Goal: Transaction & Acquisition: Purchase product/service

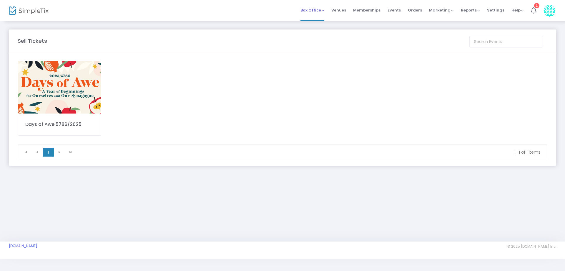
click at [321, 12] on span "Box Office" at bounding box center [313, 10] width 24 height 6
click at [401, 11] on span "Events" at bounding box center [394, 10] width 13 height 15
click at [400, 8] on span "Events" at bounding box center [394, 10] width 13 height 15
click at [396, 10] on span "Events" at bounding box center [394, 10] width 13 height 15
click at [394, 9] on span "Events" at bounding box center [394, 10] width 13 height 15
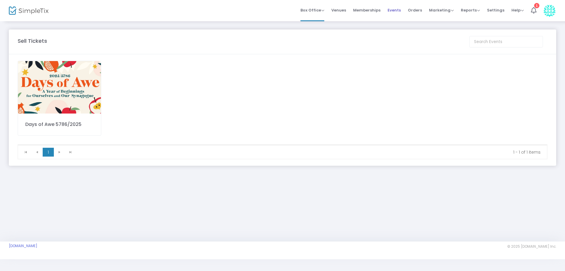
click at [399, 10] on span "Events" at bounding box center [394, 10] width 13 height 15
click at [73, 78] on img at bounding box center [59, 87] width 83 height 52
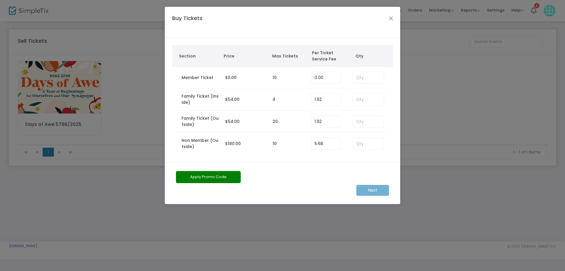
click at [351, 76] on td at bounding box center [368, 77] width 42 height 21
click at [359, 76] on input at bounding box center [368, 77] width 31 height 11
type input "4"
click at [372, 189] on m-button "Next" at bounding box center [373, 190] width 33 height 11
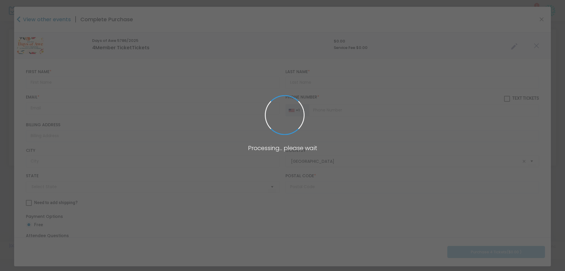
type input "[US_STATE]"
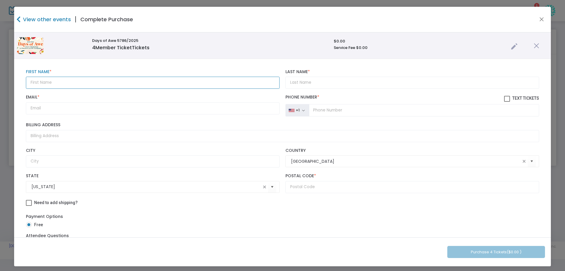
click at [55, 84] on input "text" at bounding box center [153, 83] width 254 height 12
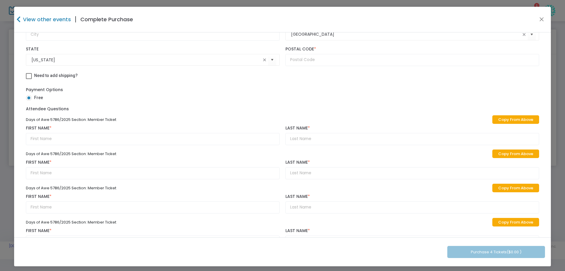
scroll to position [153, 0]
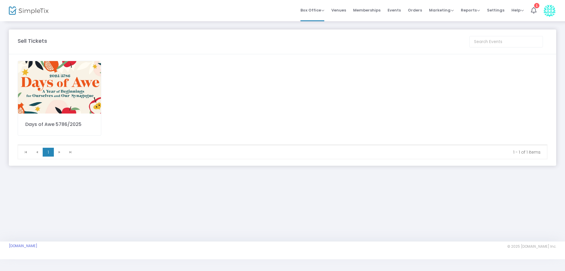
click at [56, 80] on img at bounding box center [59, 87] width 83 height 52
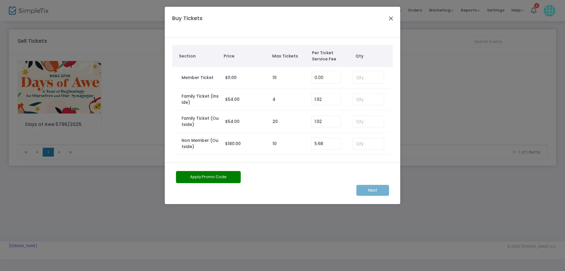
click at [390, 21] on button "Close" at bounding box center [392, 18] width 8 height 8
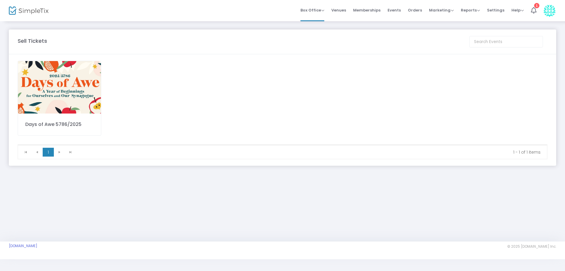
click at [82, 104] on img at bounding box center [59, 87] width 83 height 52
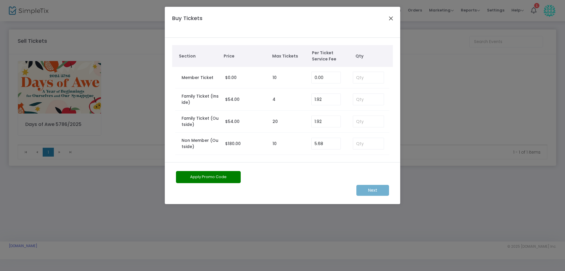
click at [393, 19] on button "Close" at bounding box center [392, 18] width 8 height 8
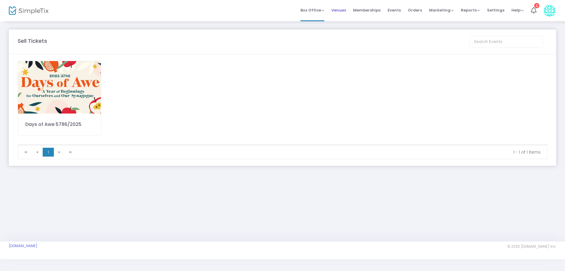
click at [350, 10] on li "Venues" at bounding box center [339, 10] width 22 height 21
click at [387, 8] on li "Events" at bounding box center [394, 10] width 20 height 21
click at [399, 11] on span "Events" at bounding box center [394, 10] width 13 height 15
drag, startPoint x: 395, startPoint y: 9, endPoint x: 314, endPoint y: 30, distance: 83.9
click at [395, 8] on span "Events" at bounding box center [394, 10] width 13 height 15
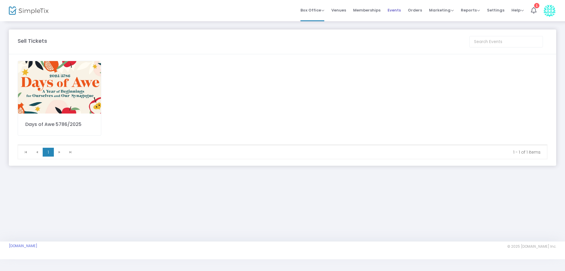
click at [395, 12] on span "Events" at bounding box center [394, 10] width 13 height 15
click at [312, 11] on span "Box Office" at bounding box center [313, 10] width 24 height 6
click at [317, 19] on li "Sell Tickets" at bounding box center [322, 19] width 42 height 11
click at [129, 99] on div "Days of Awe 5786/2025" at bounding box center [283, 103] width 536 height 84
click at [90, 95] on img at bounding box center [59, 87] width 83 height 52
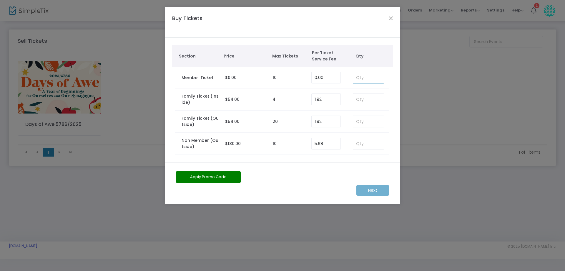
click at [363, 77] on input at bounding box center [368, 77] width 31 height 11
type input "4"
click at [380, 189] on m-button "Next" at bounding box center [373, 190] width 33 height 11
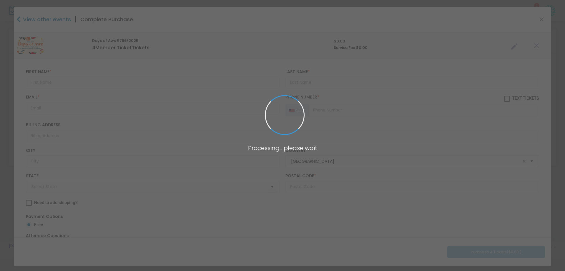
type input "[US_STATE]"
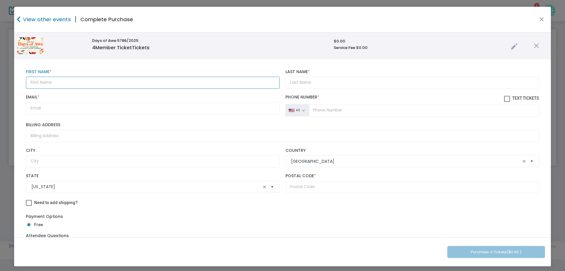
click at [59, 82] on input "text" at bounding box center [153, 83] width 254 height 12
type input "Brett"
type input "f"
type input "Frank"
click at [36, 107] on input "Email *" at bounding box center [153, 108] width 254 height 12
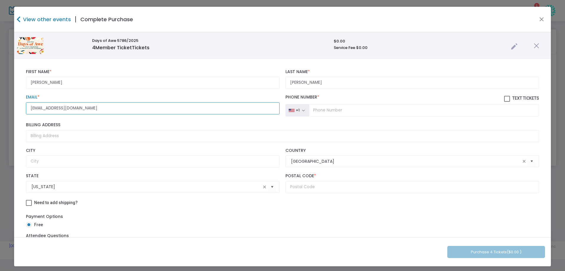
type input "lbfrank01@yahoo.com"
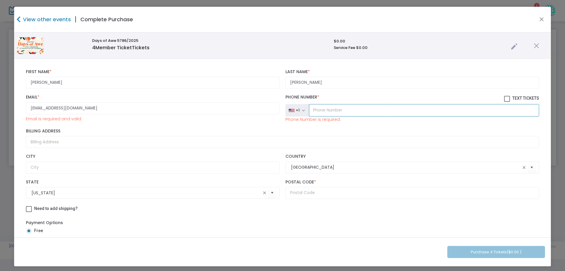
click at [311, 107] on input "tel" at bounding box center [424, 110] width 230 height 12
type input "(516) 883-3144"
type input "160 Middle Neck Road"
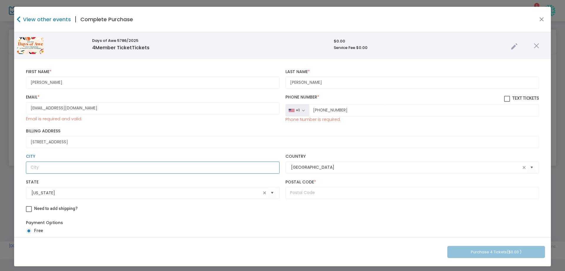
type input "Sands Point"
type input "NY"
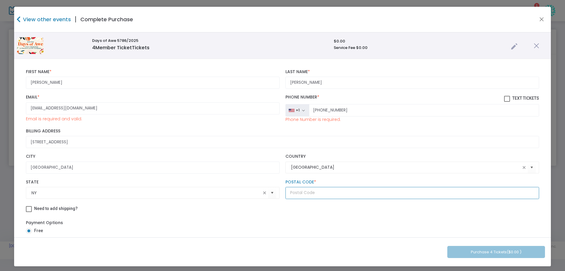
type input "11050"
type input "Annette"
type input "Synagogue"
type input "Annette"
type input "Synagogue"
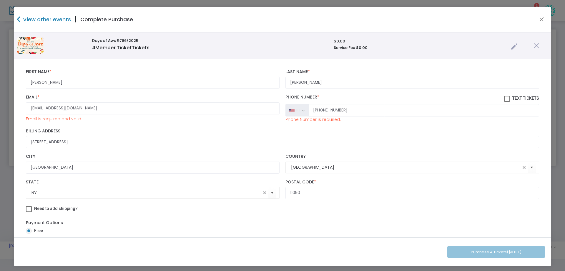
type input "Annette"
type input "Synagogue"
type input "Annette"
type input "Synagogue"
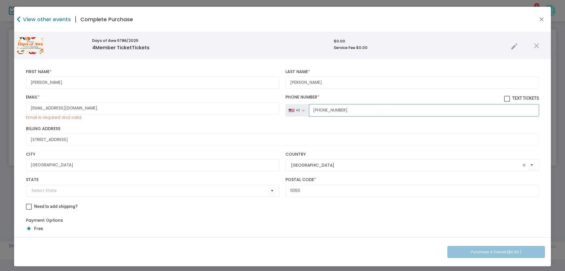
type input "(516) 883-3144"
type input "NY"
type input "(516) 883-3144"
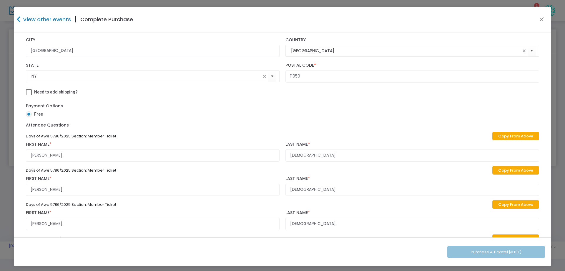
scroll to position [147, 0]
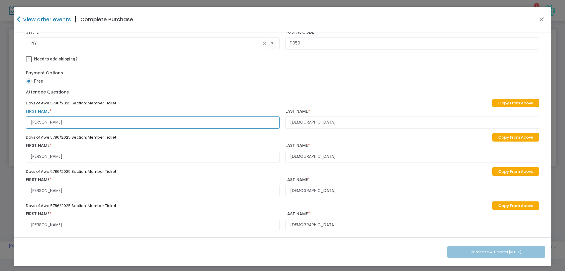
drag, startPoint x: 56, startPoint y: 123, endPoint x: 12, endPoint y: 122, distance: 43.9
click at [12, 122] on ngb-modal-window "View other events | Complete Purchase Days of Awe 5786/2025 4 Member Ticket Tic…" at bounding box center [282, 135] width 565 height 271
type input "Brett"
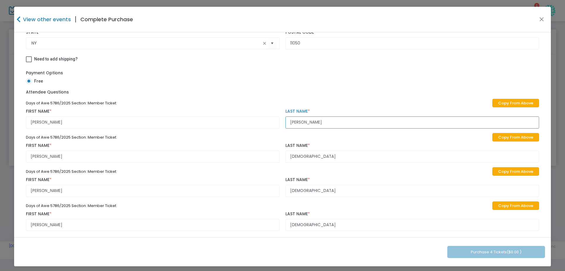
type input "Frank"
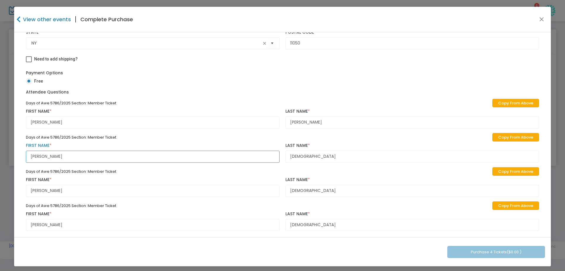
drag, startPoint x: 56, startPoint y: 156, endPoint x: 21, endPoint y: 153, distance: 34.9
click at [21, 153] on div "Brett First Name * First Name is required. Frank Last Name * Last Name is requi…" at bounding box center [282, 77] width 537 height 330
type input "Lisa"
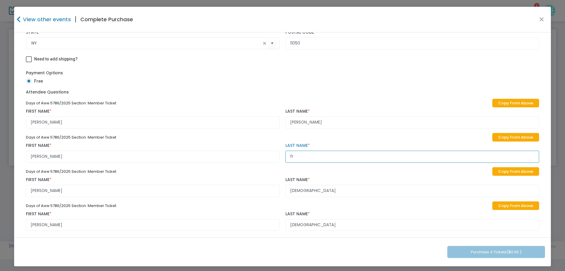
type input "f"
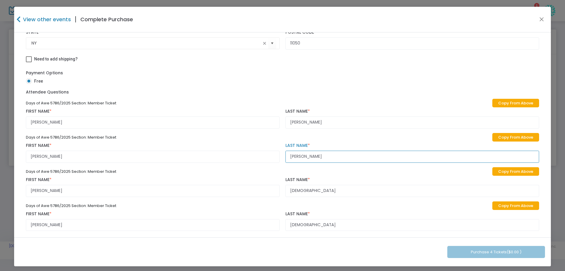
type input "Frank"
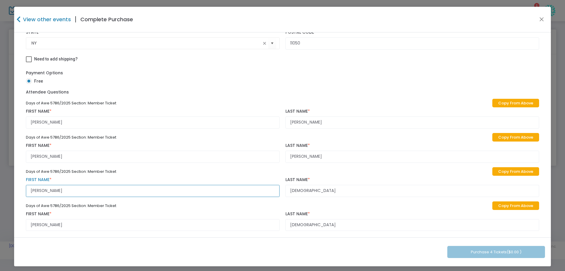
drag, startPoint x: 42, startPoint y: 190, endPoint x: 17, endPoint y: 187, distance: 24.9
click at [17, 187] on div "Brett First Name * First Name is required. Frank Last Name * Last Name is requi…" at bounding box center [282, 77] width 537 height 330
type input "Justin"
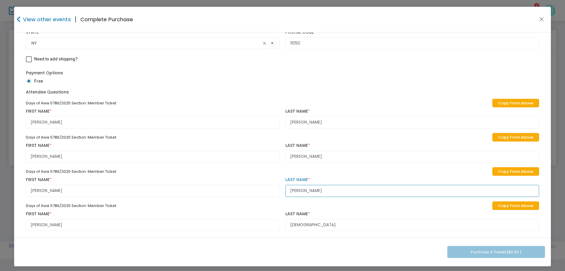
type input "Frank"
drag, startPoint x: 49, startPoint y: 224, endPoint x: 15, endPoint y: 223, distance: 33.9
click at [15, 223] on div "Brett First Name * First Name is required. Frank Last Name * Last Name is requi…" at bounding box center [282, 77] width 537 height 330
type input "Joel"
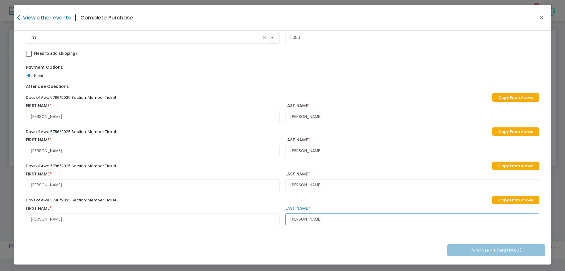
scroll to position [2, 0]
type input "Frank"
click at [349, 191] on div "Days of Awe 5786/2025 Section: Member Ticket Copy From Above Brett First Name *…" at bounding box center [282, 159] width 519 height 137
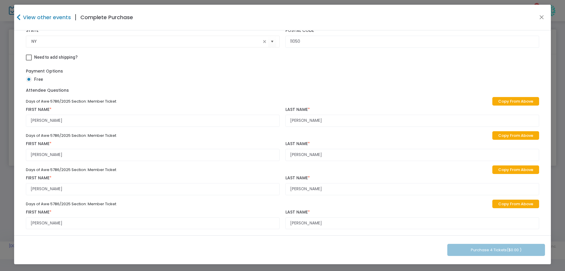
scroll to position [151, 0]
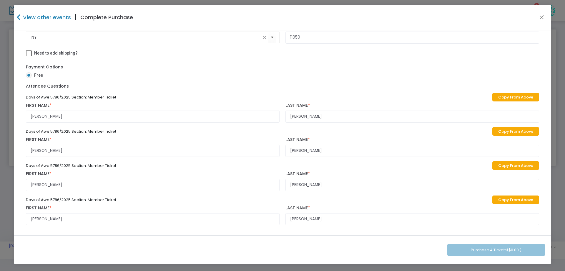
click at [452, 250] on div "Purchase 4 Tickets ($0.00 )" at bounding box center [282, 249] width 537 height 29
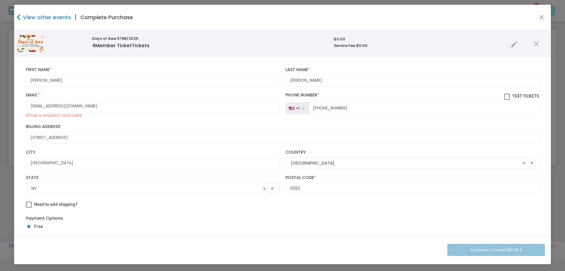
scroll to position [0, 0]
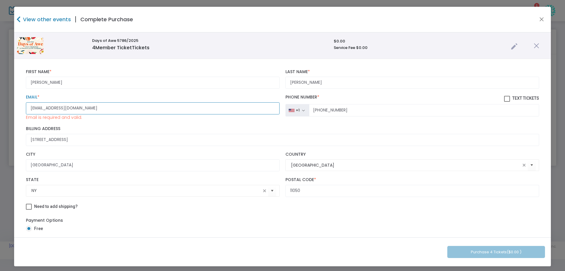
click at [88, 109] on input "lbfrank01@yahoo.com" at bounding box center [153, 108] width 254 height 12
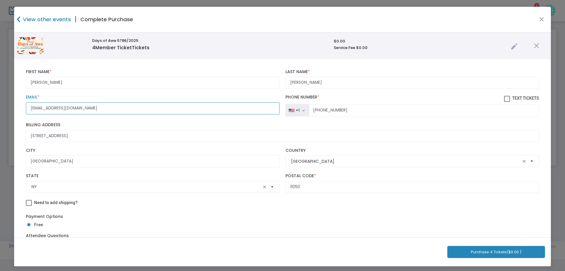
type input "lbfrank01@yahoo.com"
click at [459, 251] on button "Purchase 4 Tickets ($0.00 )" at bounding box center [497, 252] width 98 height 12
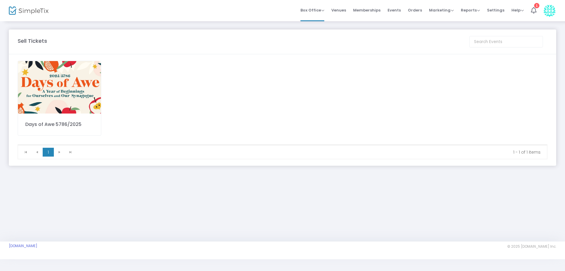
click at [75, 87] on img at bounding box center [59, 87] width 83 height 52
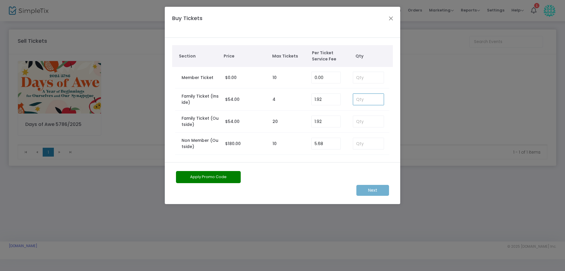
click at [366, 101] on input at bounding box center [368, 99] width 31 height 11
type input "1"
click at [365, 190] on m-button "Next" at bounding box center [373, 190] width 33 height 11
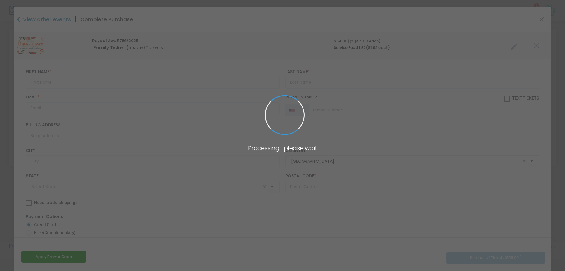
type input "[US_STATE]"
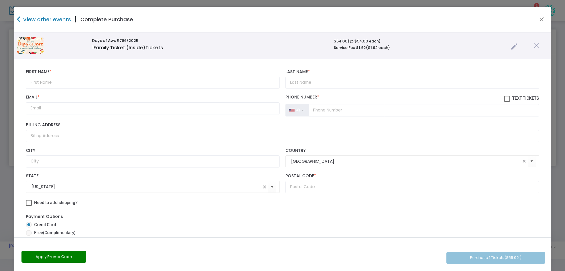
click at [20, 19] on icon at bounding box center [18, 19] width 4 height 7
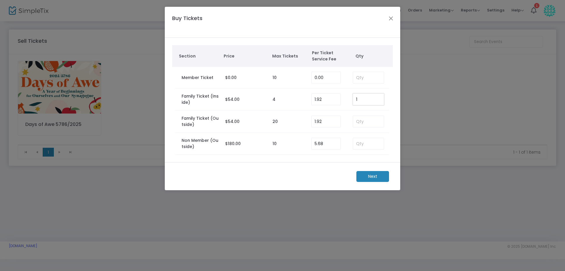
click at [360, 101] on input "1" at bounding box center [368, 99] width 31 height 11
type input "2"
click at [378, 176] on m-button "Next" at bounding box center [373, 176] width 33 height 11
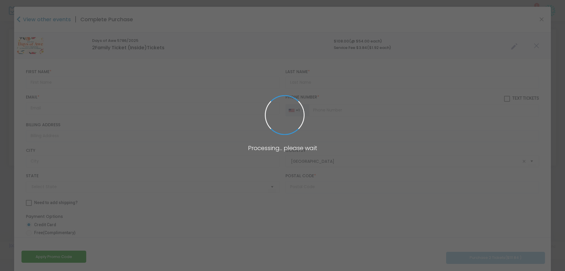
type input "[US_STATE]"
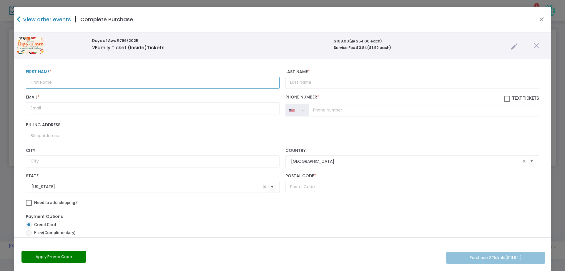
click at [42, 84] on input "text" at bounding box center [153, 83] width 254 height 12
type input "Hayleyq"
click at [293, 80] on input "Last Name *" at bounding box center [413, 83] width 254 height 12
type input "Alstodt"
click at [50, 85] on input "Hayleyq" at bounding box center [153, 83] width 254 height 12
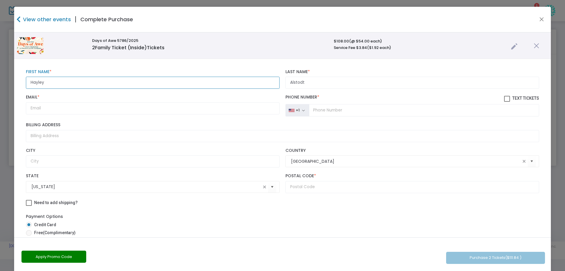
type input "Hayley"
click at [36, 107] on input "Email *" at bounding box center [153, 108] width 254 height 12
paste input "[PERSON_NAME][EMAIL_ADDRESS][DOMAIN_NAME]"
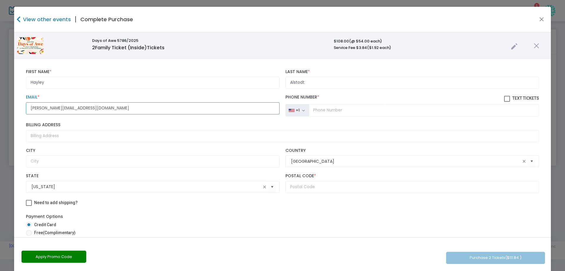
type input "[PERSON_NAME][EMAIL_ADDRESS][DOMAIN_NAME]"
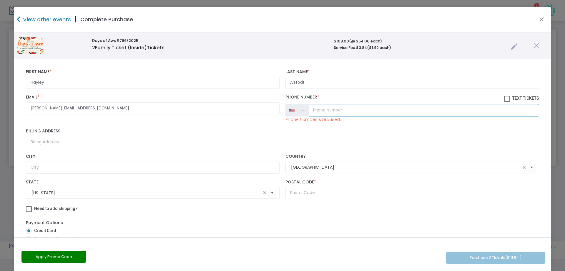
click at [335, 111] on input "tel" at bounding box center [424, 110] width 230 height 12
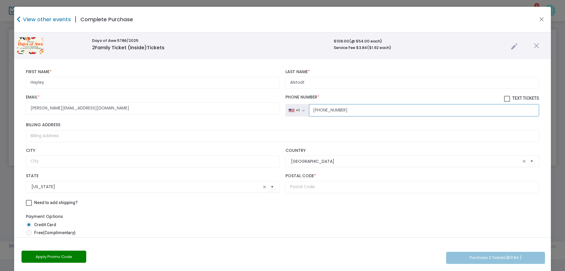
type input "[PHONE_NUMBER]"
click at [49, 138] on input "Billing Address" at bounding box center [283, 136] width 514 height 12
type input "[STREET_ADDRESS][PERSON_NAME]"
type input "[GEOGRAPHIC_DATA][US_STATE]"
type input "11050"
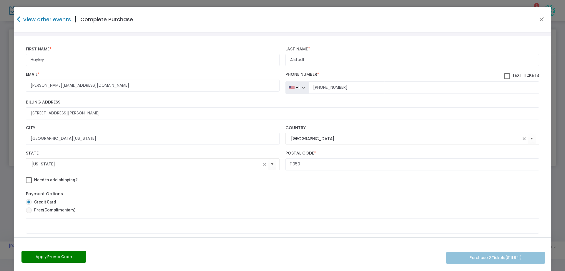
scroll to position [115, 0]
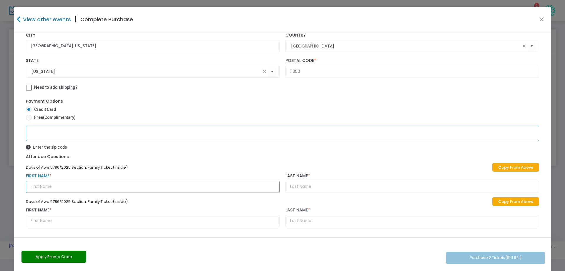
click at [45, 188] on input "text" at bounding box center [153, 187] width 254 height 12
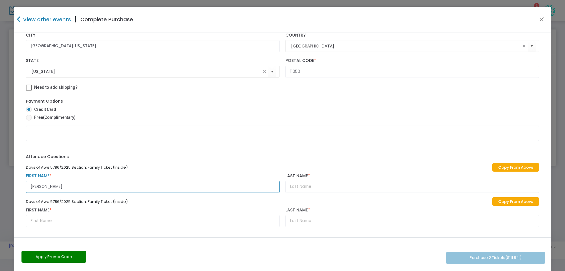
type input "[PERSON_NAME]"
type input "Alstodt"
click at [37, 220] on input "text" at bounding box center [153, 221] width 254 height 12
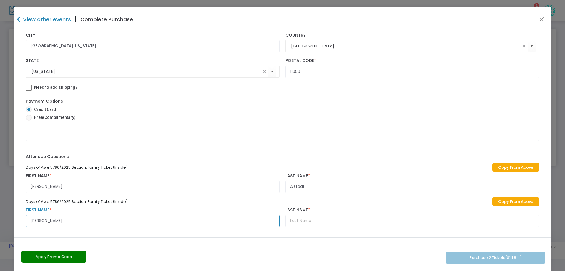
type input "[PERSON_NAME]"
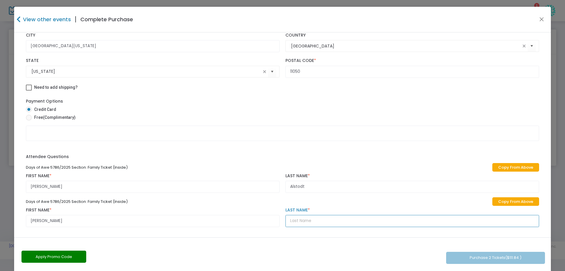
type input "A"
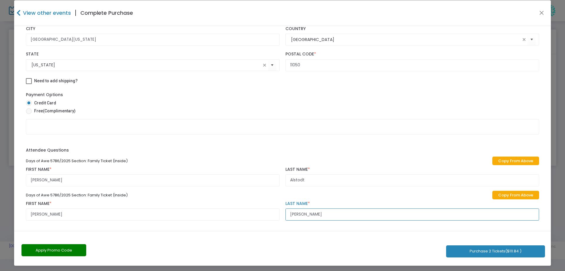
scroll to position [8, 0]
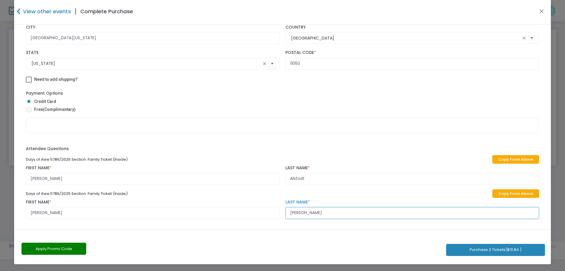
type input "[PERSON_NAME]"
click at [472, 249] on button "Purchase 2 Tickets ($111.84 )" at bounding box center [495, 250] width 99 height 12
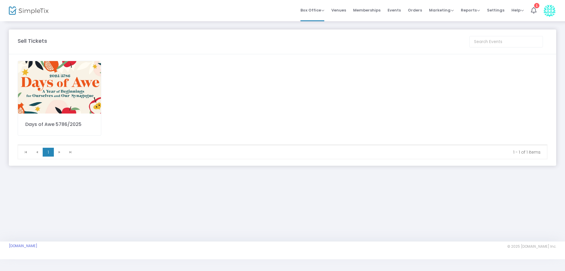
click at [322, 159] on m-panel-content "Days of Awe 5786/2025 1 1 1 - 1 of 1 items" at bounding box center [283, 109] width 548 height 111
